Goal: Task Accomplishment & Management: Manage account settings

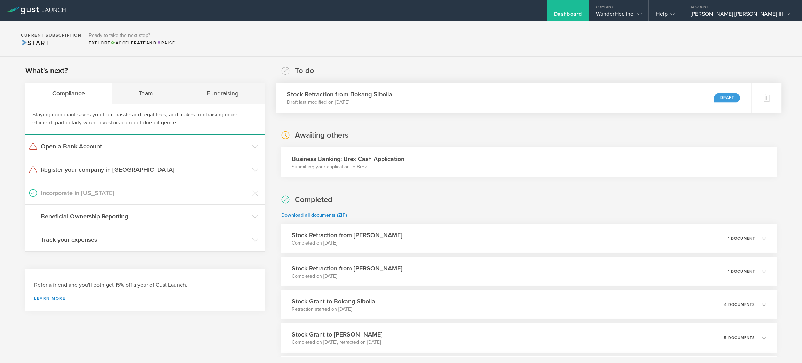
click at [523, 97] on div "Stock Retraction from Bokang Sibolla Draft last modified on [DATE] Draft" at bounding box center [513, 97] width 475 height 30
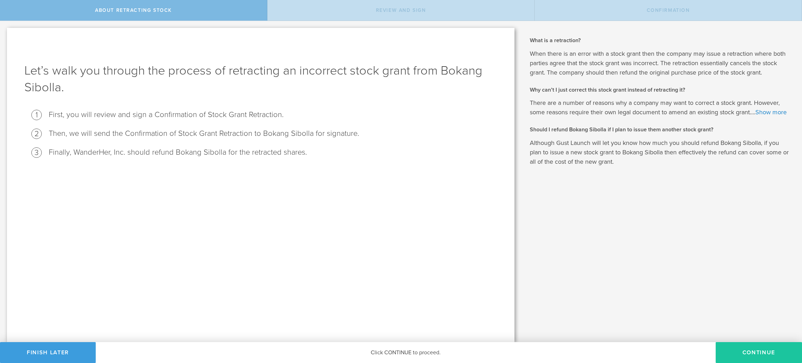
click at [772, 354] on button "Continue" at bounding box center [758, 352] width 86 height 21
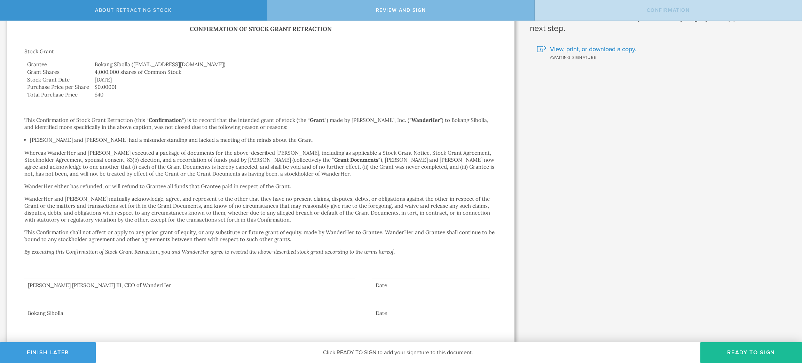
scroll to position [30, 0]
click at [767, 352] on button "Ready to Sign" at bounding box center [751, 352] width 102 height 21
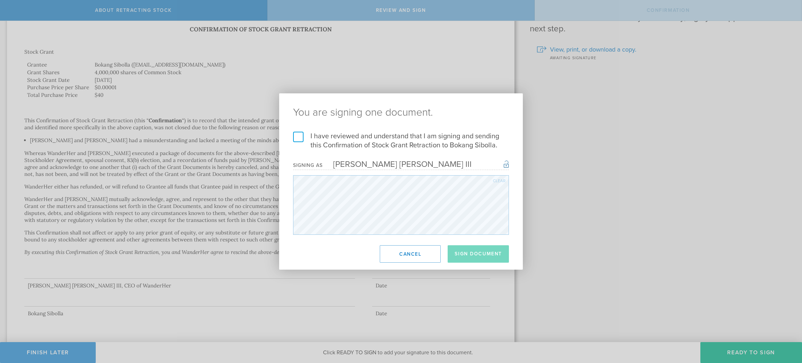
click at [301, 134] on label "I have reviewed and understand that I am signing and sending this Confirmation …" at bounding box center [401, 141] width 216 height 18
click at [0, 0] on input "I have reviewed and understand that I am signing and sending this Confirmation …" at bounding box center [0, 0] width 0 height 0
click at [470, 252] on button "Sign Document" at bounding box center [478, 253] width 61 height 17
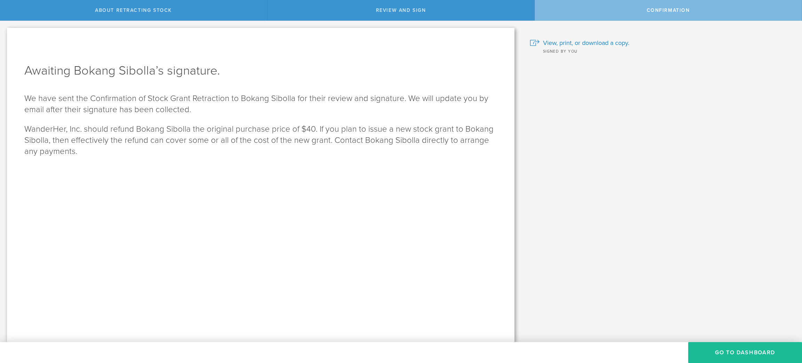
scroll to position [0, 0]
click at [726, 350] on button "Go to Dashboard" at bounding box center [745, 352] width 114 height 21
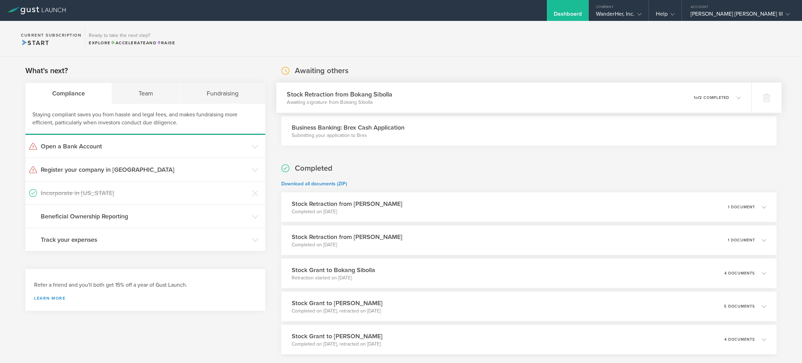
click at [730, 105] on div "Stock Retraction from Bokang Sibolla Awaiting signature from Bokang Sibolla 0 u…" at bounding box center [513, 97] width 475 height 30
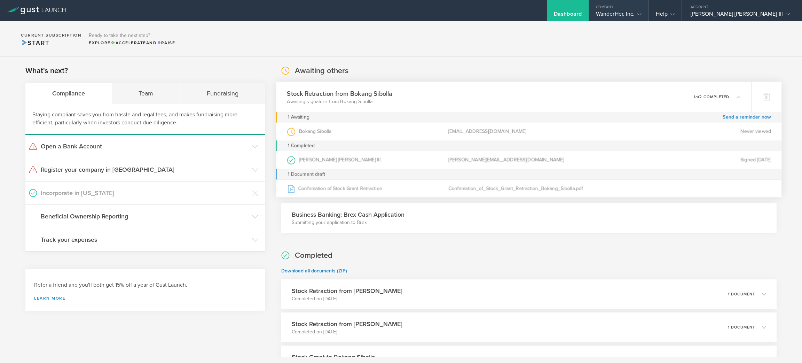
click at [642, 15] on div "WanderHer, Inc." at bounding box center [619, 15] width 46 height 10
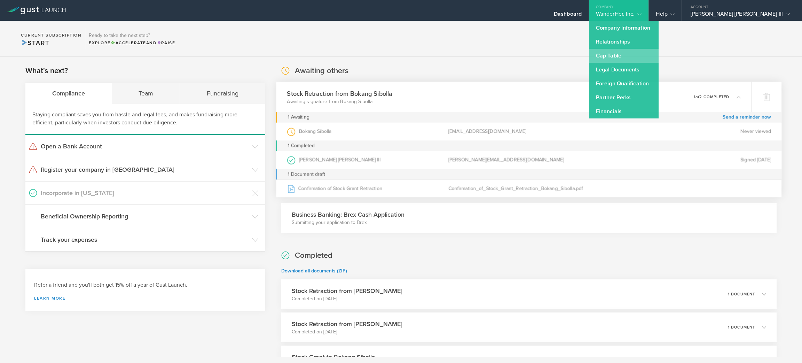
click at [655, 55] on link "Cap Table" at bounding box center [624, 56] width 70 height 14
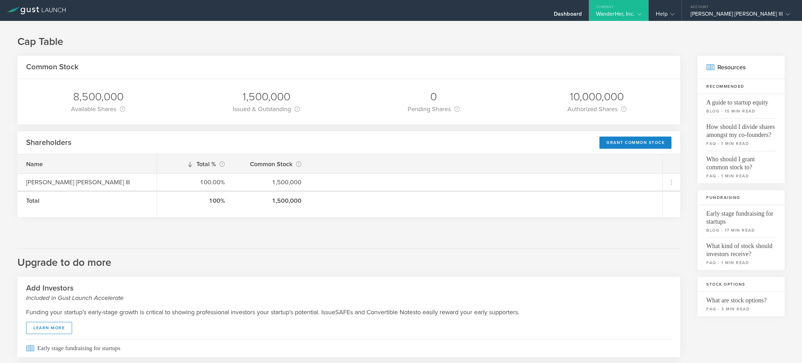
click at [642, 15] on div "WanderHer, Inc." at bounding box center [619, 15] width 46 height 10
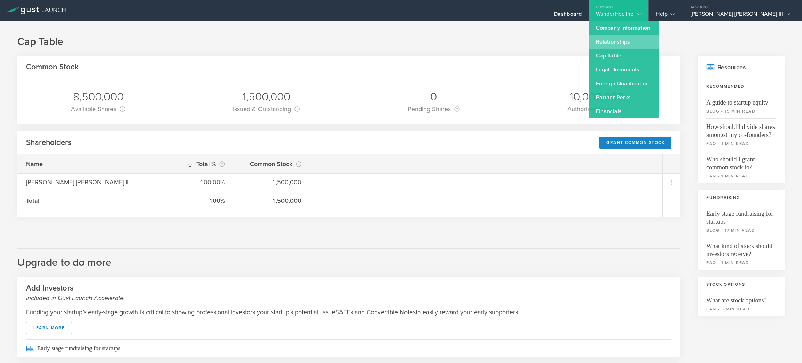
click at [658, 45] on link "Relationships" at bounding box center [624, 42] width 70 height 14
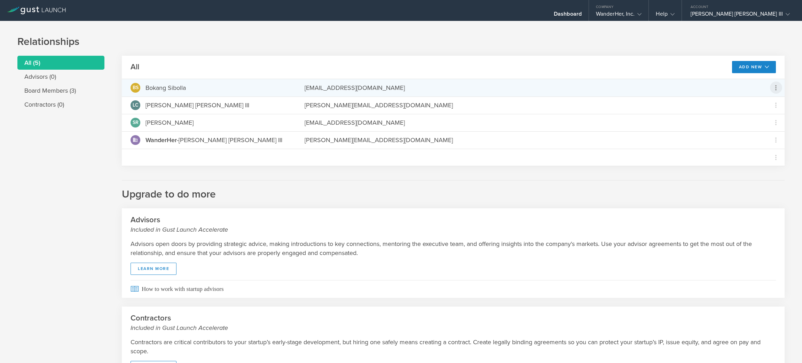
click at [772, 90] on icon at bounding box center [776, 88] width 8 height 8
click at [763, 199] on md-backdrop at bounding box center [401, 181] width 802 height 363
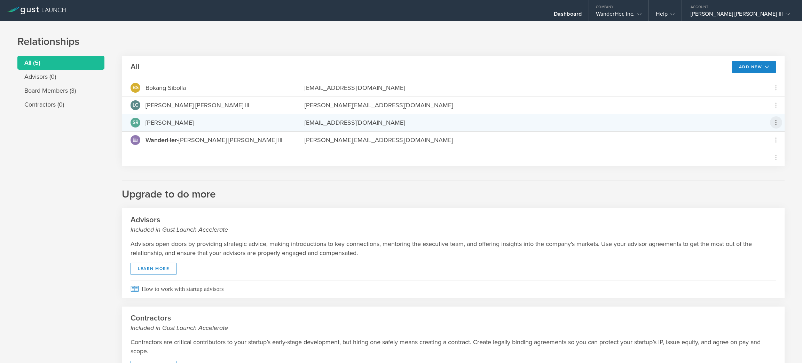
click at [772, 120] on icon at bounding box center [776, 122] width 8 height 8
click at [767, 104] on md-backdrop at bounding box center [401, 181] width 802 height 363
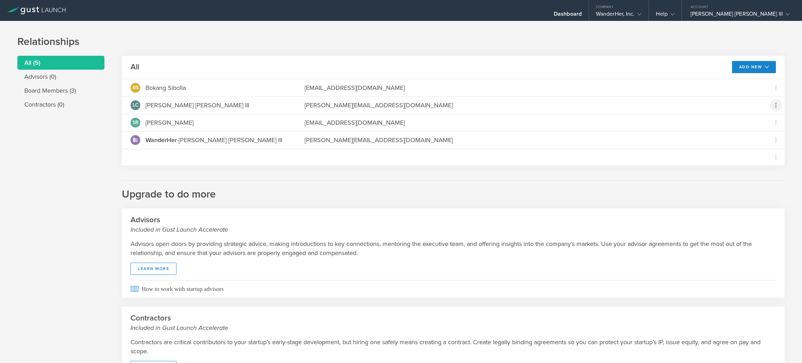
click at [772, 104] on icon at bounding box center [776, 105] width 8 height 8
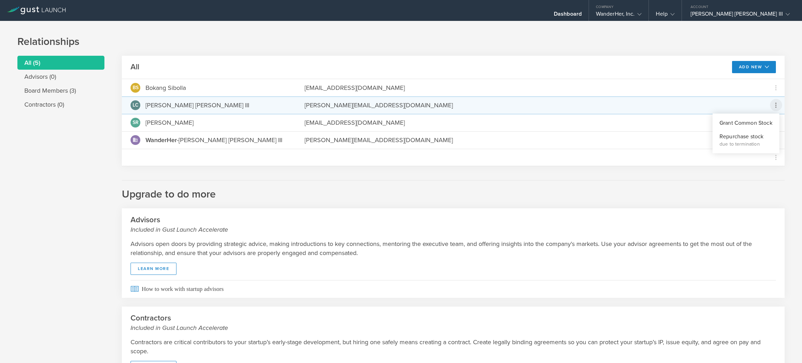
click at [578, 196] on md-backdrop at bounding box center [401, 181] width 802 height 363
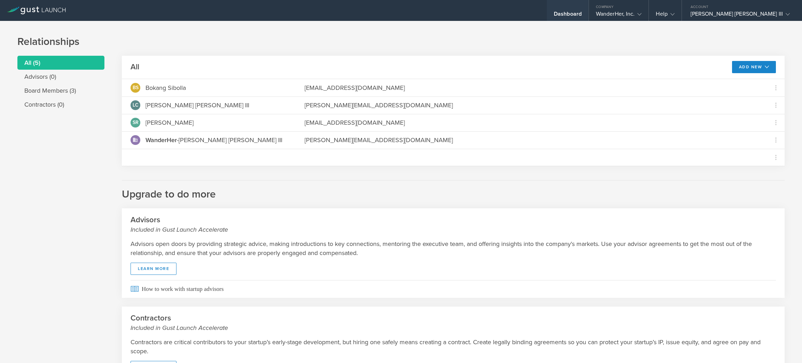
click at [588, 8] on div "Dashboard" at bounding box center [568, 10] width 42 height 21
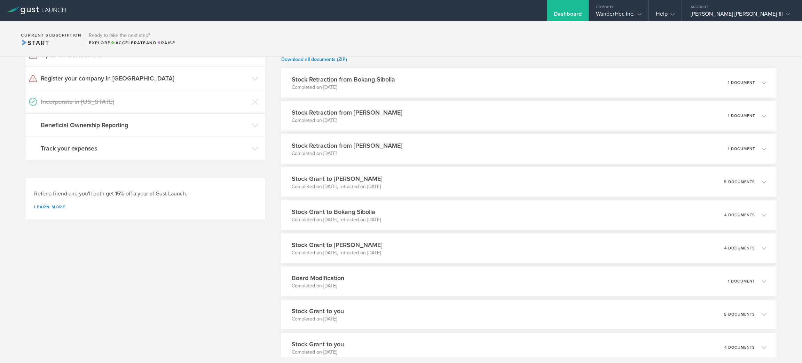
scroll to position [92, 0]
click at [759, 277] on div "1 document" at bounding box center [751, 281] width 39 height 12
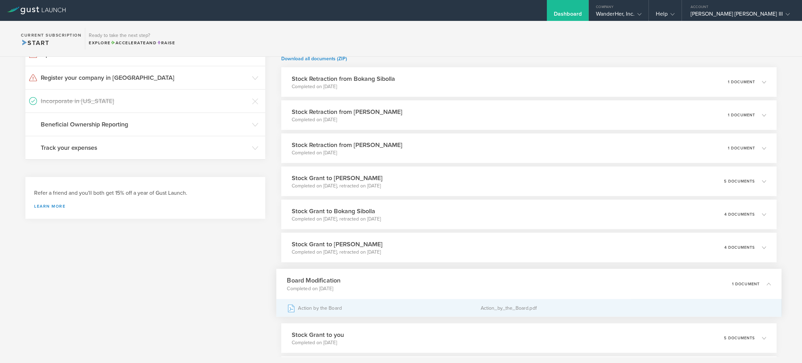
click at [435, 304] on div "Action by the Board" at bounding box center [383, 307] width 193 height 17
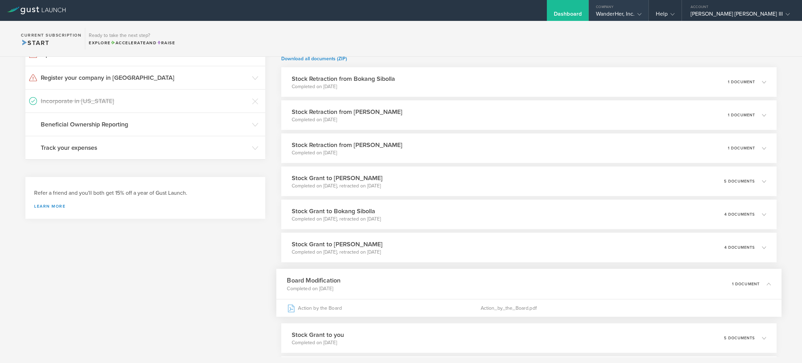
click at [649, 9] on div "Company" at bounding box center [619, 5] width 60 height 10
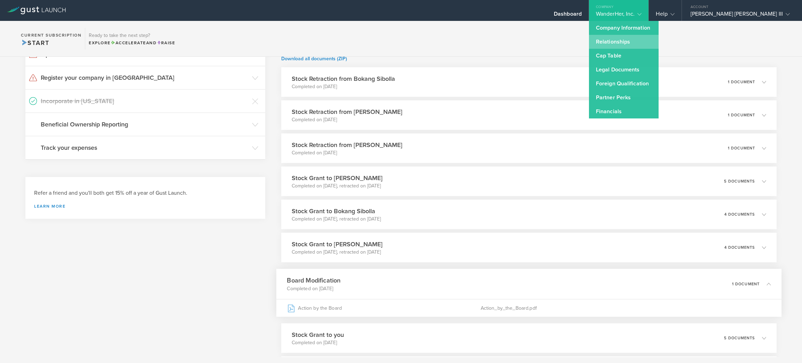
click at [658, 41] on link "Relationships" at bounding box center [624, 42] width 70 height 14
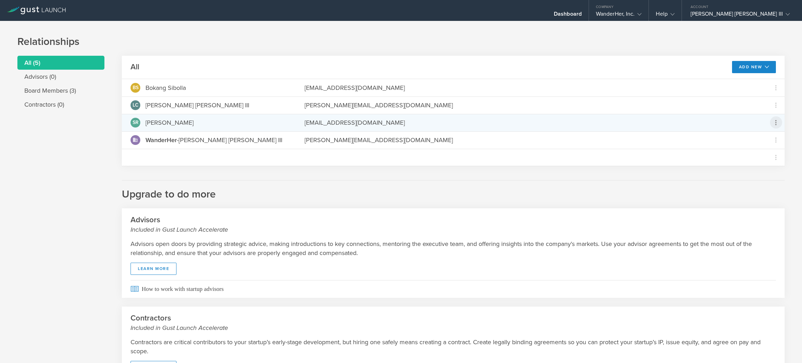
click at [772, 126] on icon at bounding box center [776, 122] width 8 height 8
click at [769, 150] on md-menu-content "Grant Common Stock" at bounding box center [745, 140] width 67 height 19
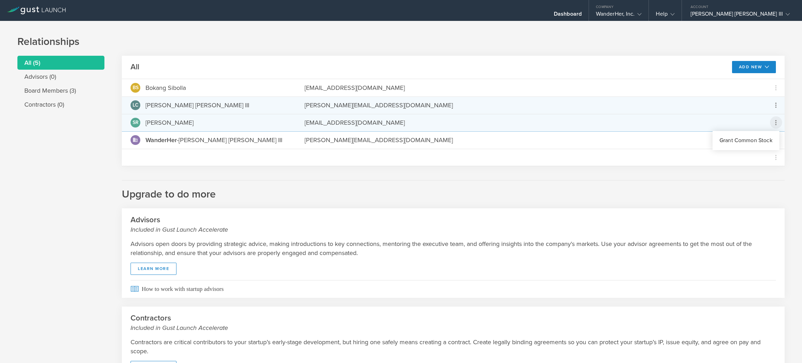
click at [766, 102] on md-backdrop at bounding box center [401, 181] width 802 height 363
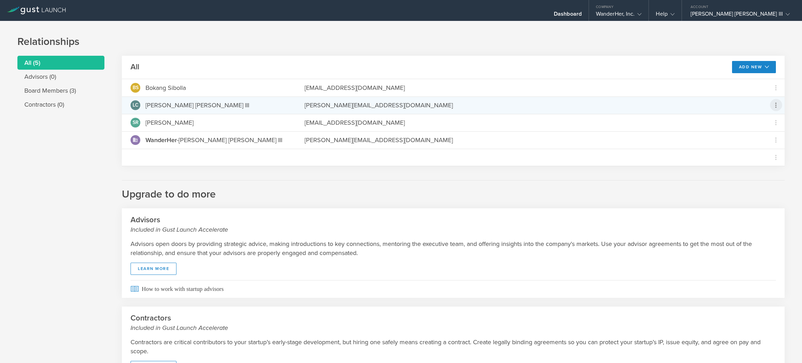
click at [772, 103] on icon at bounding box center [776, 105] width 8 height 8
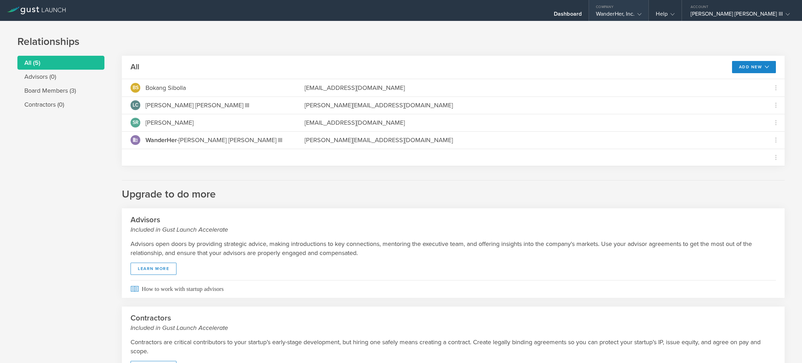
click at [642, 17] on div "WanderHer, Inc." at bounding box center [619, 15] width 46 height 10
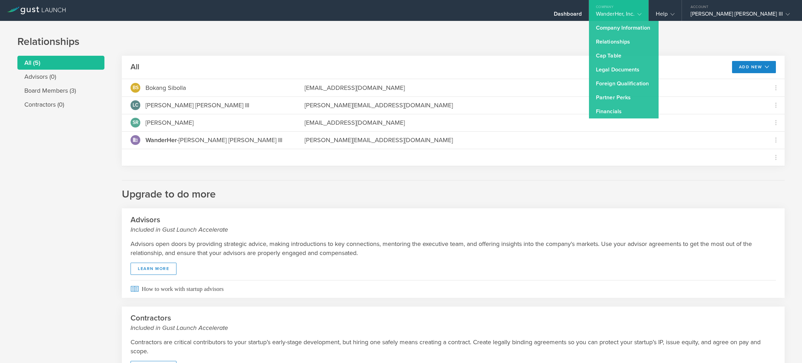
click at [781, 110] on div "Relationships All (5) Advisors (0) Board Members (3) Contractors (0) All Add Ne…" at bounding box center [401, 221] width 802 height 401
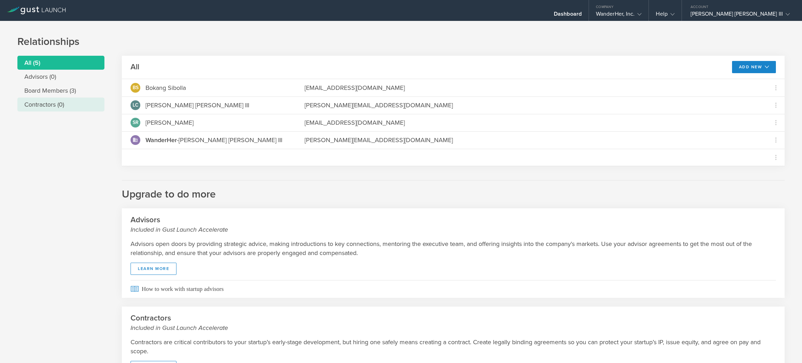
click at [66, 97] on li "Contractors (0)" at bounding box center [60, 104] width 87 height 14
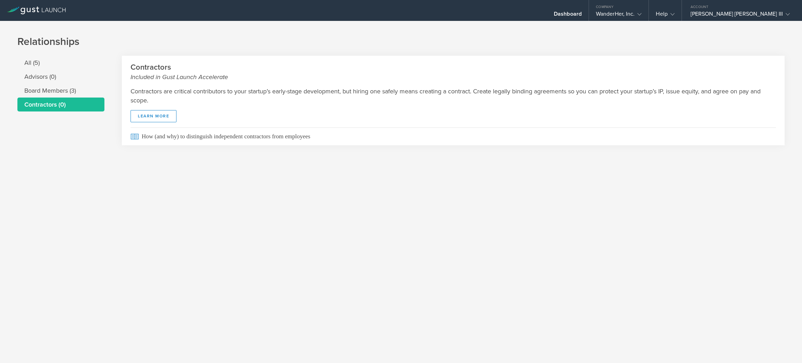
click at [66, 97] on li "Contractors (0)" at bounding box center [60, 104] width 87 height 14
click at [71, 95] on li "Board Members (3)" at bounding box center [60, 91] width 87 height 14
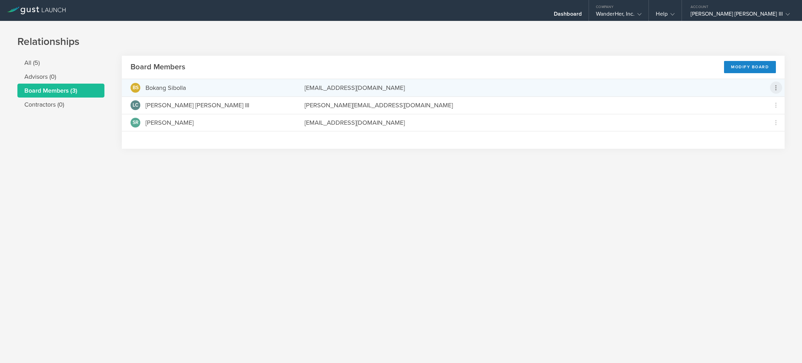
click at [775, 86] on icon at bounding box center [776, 88] width 8 height 8
click at [750, 66] on md-backdrop at bounding box center [401, 181] width 802 height 363
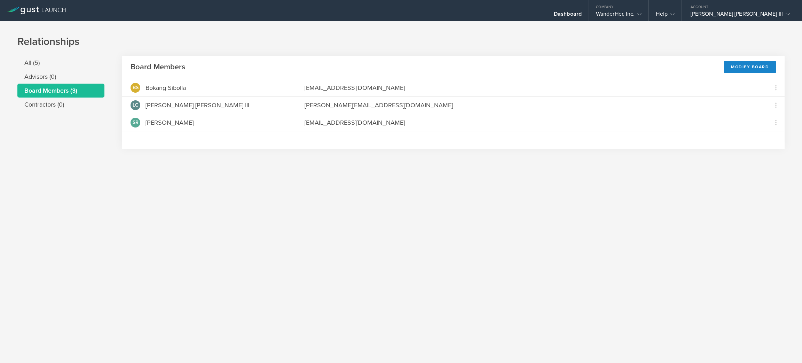
click at [750, 66] on div "Modify Board" at bounding box center [750, 67] width 52 height 12
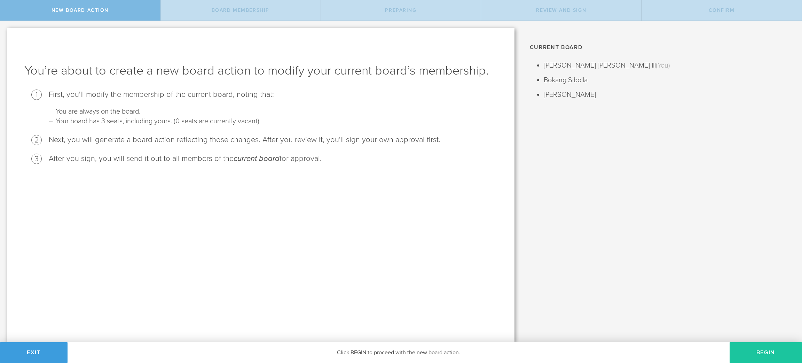
click at [779, 348] on button "Begin" at bounding box center [765, 352] width 72 height 21
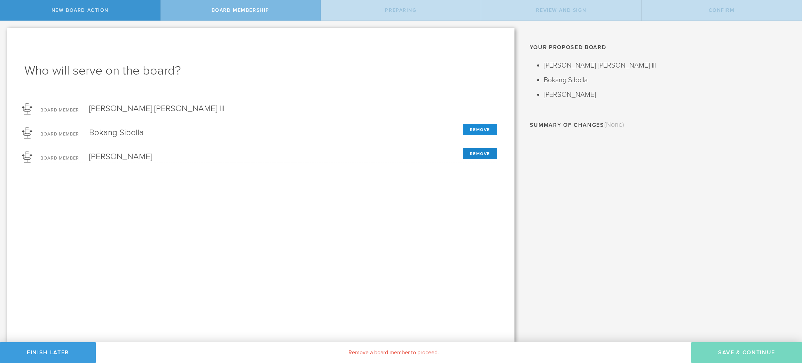
click at [482, 132] on button "Remove" at bounding box center [480, 129] width 34 height 11
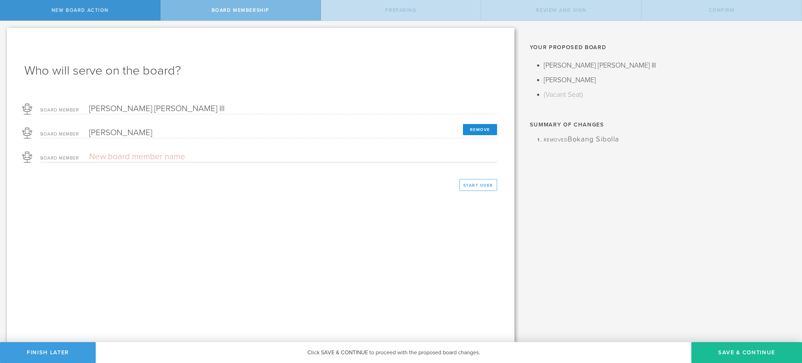
click at [487, 129] on button "Remove" at bounding box center [480, 129] width 34 height 11
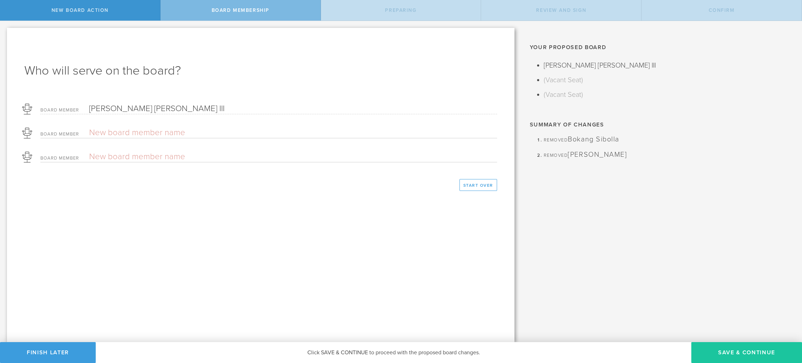
click at [748, 354] on button "Save & Continue" at bounding box center [746, 352] width 111 height 21
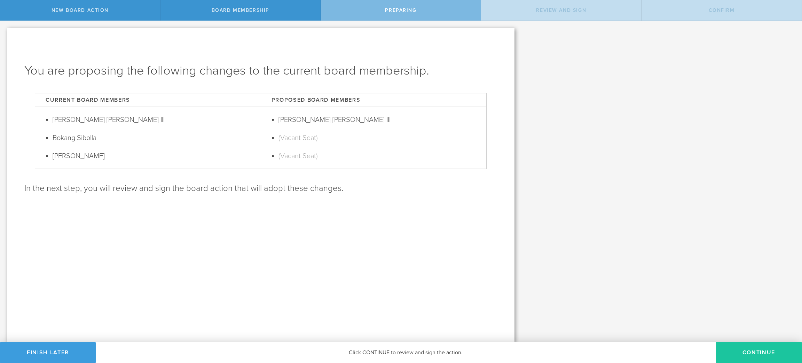
click at [741, 350] on button "Continue" at bounding box center [758, 352] width 86 height 21
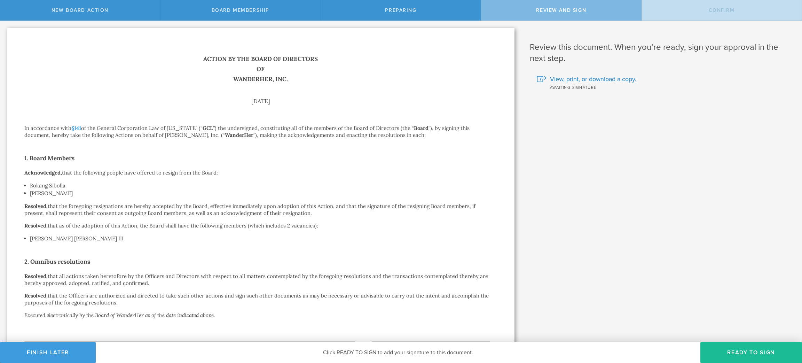
scroll to position [92, 0]
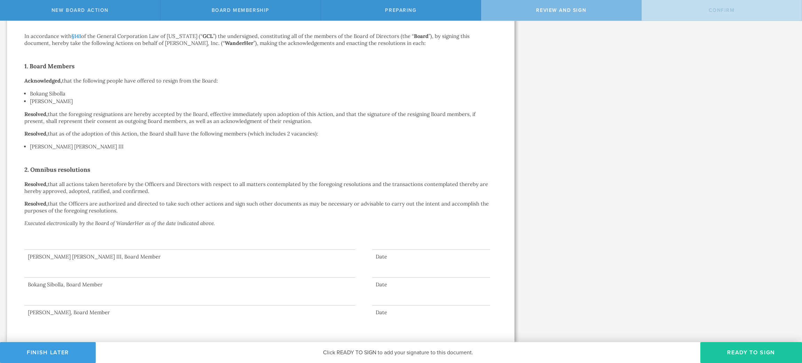
click at [758, 348] on button "Ready to Sign" at bounding box center [751, 352] width 102 height 21
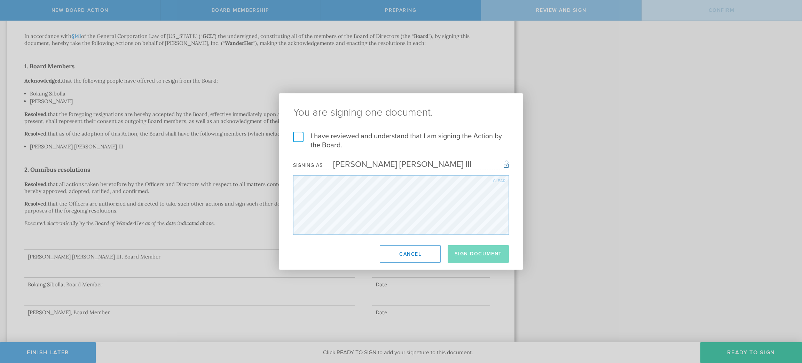
click at [300, 135] on label "I have reviewed and understand that I am signing the Action by the Board." at bounding box center [401, 141] width 216 height 18
click at [0, 0] on input "I have reviewed and understand that I am signing the Action by the Board." at bounding box center [0, 0] width 0 height 0
click at [498, 253] on button "Sign Document" at bounding box center [478, 253] width 61 height 17
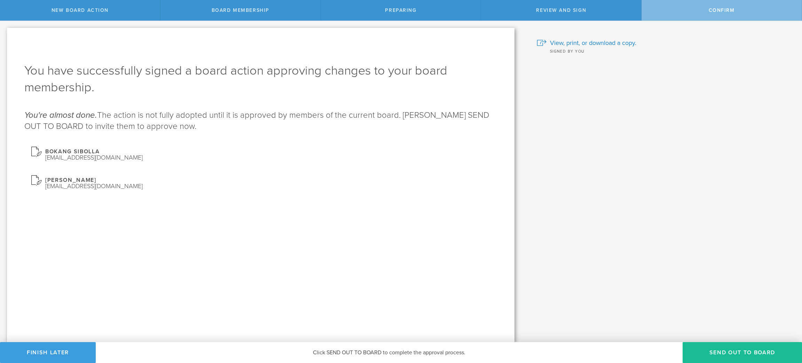
scroll to position [0, 0]
click at [723, 355] on button "Send out to board" at bounding box center [741, 352] width 119 height 21
